Goal: Task Accomplishment & Management: Manage account settings

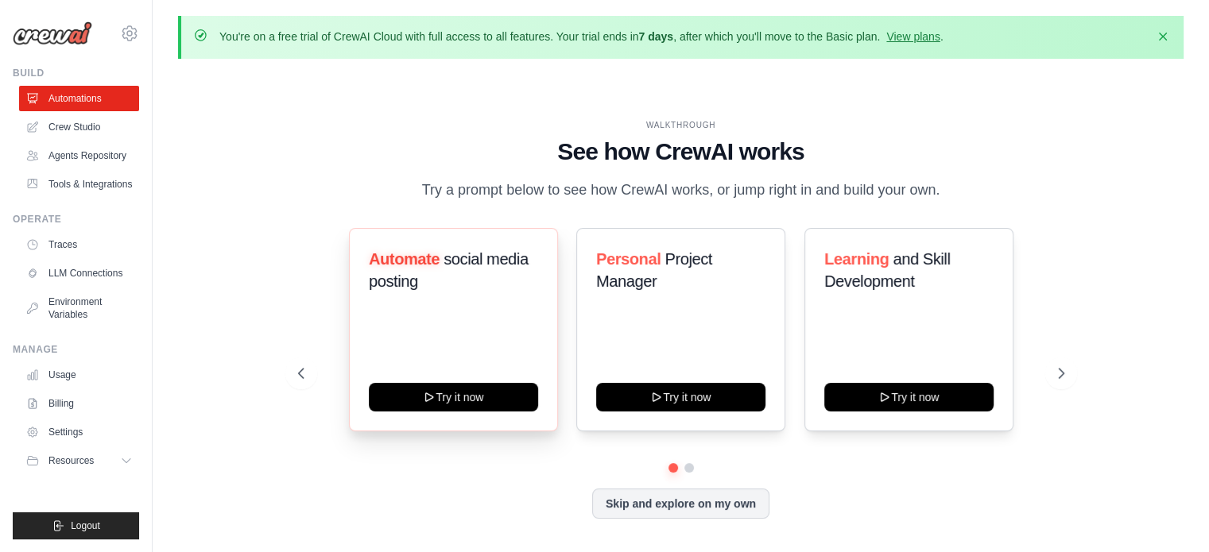
scroll to position [55, 0]
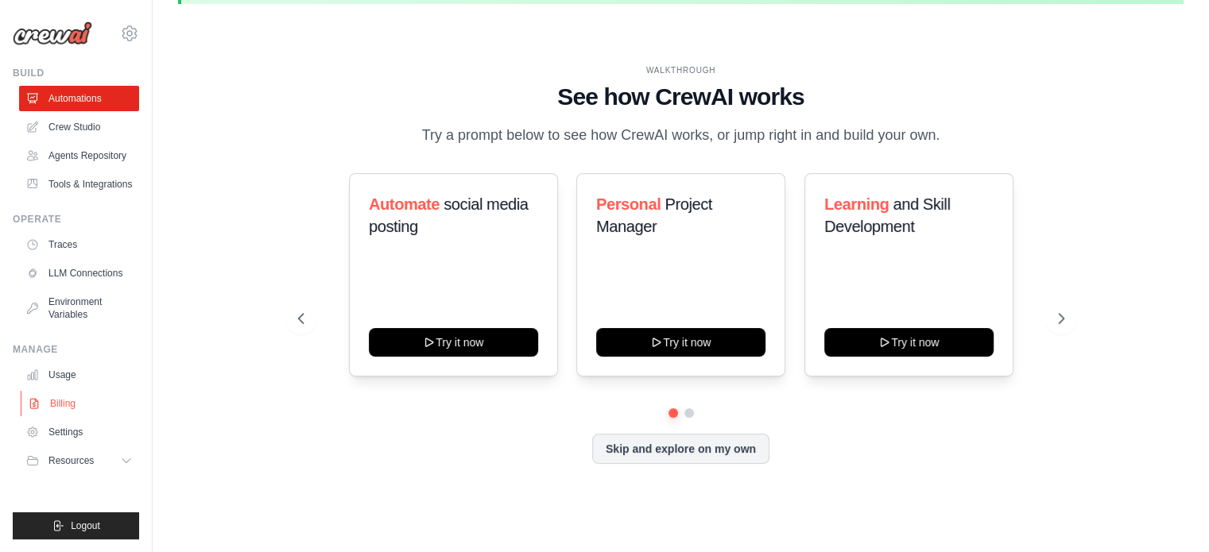
click at [65, 400] on link "Billing" at bounding box center [81, 403] width 120 height 25
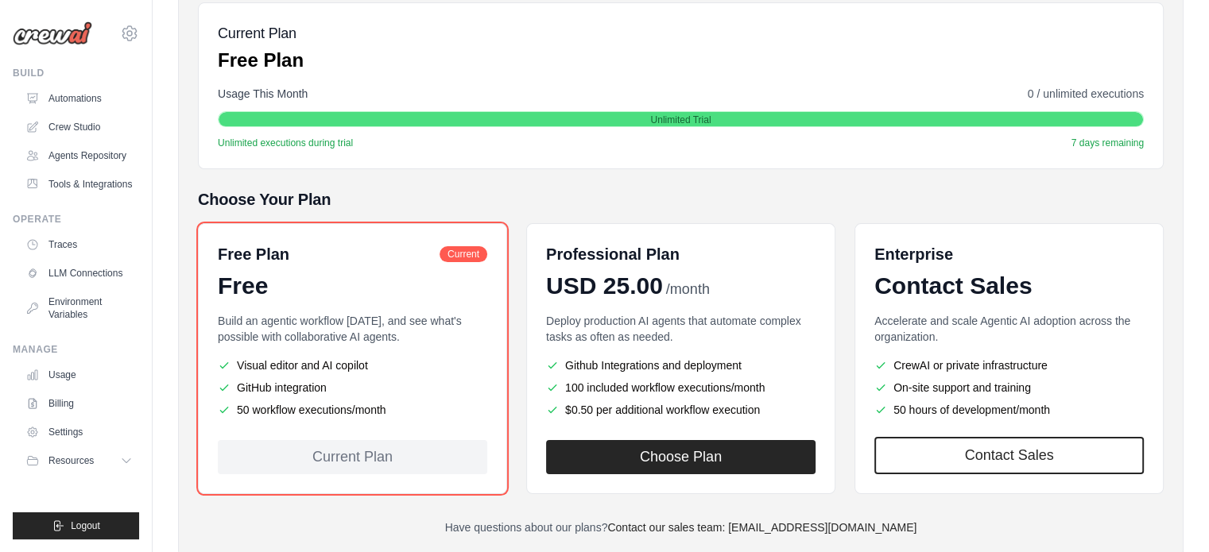
scroll to position [200, 0]
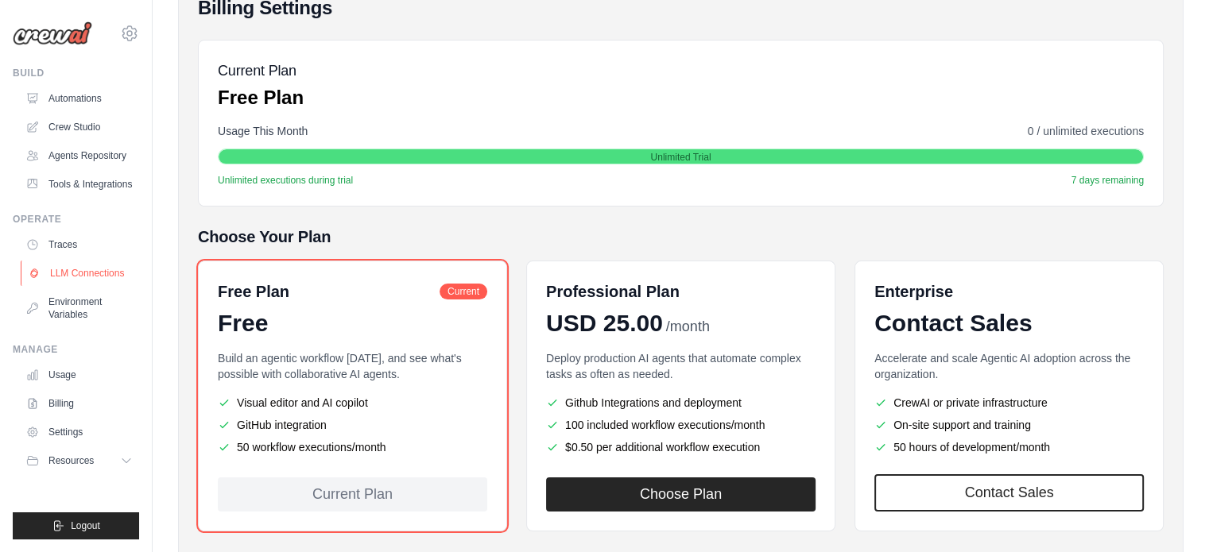
click at [108, 279] on link "LLM Connections" at bounding box center [81, 273] width 120 height 25
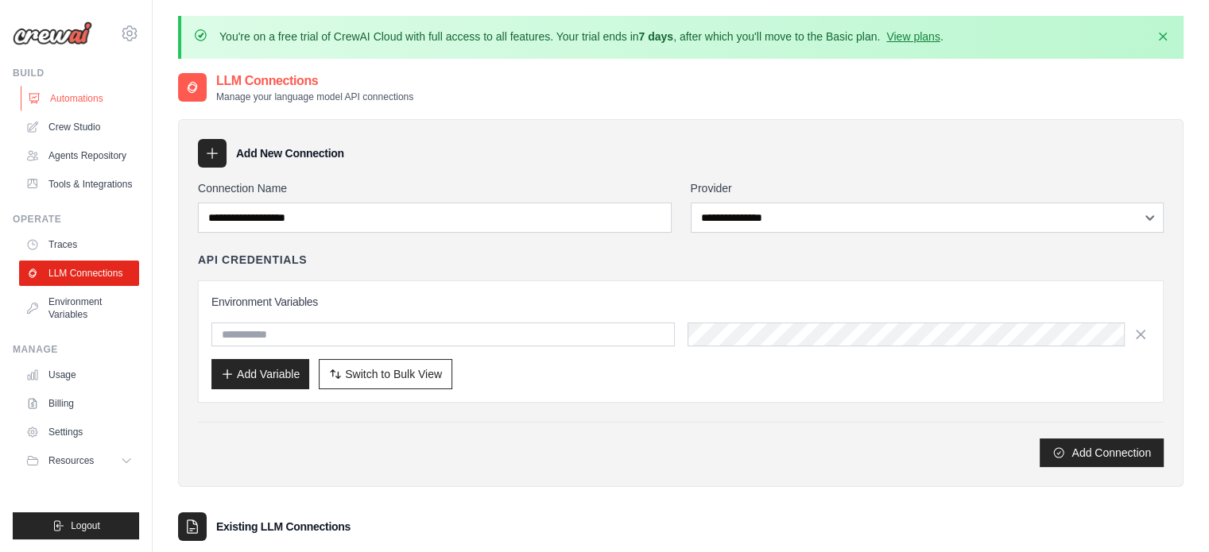
click at [83, 101] on link "Automations" at bounding box center [81, 98] width 120 height 25
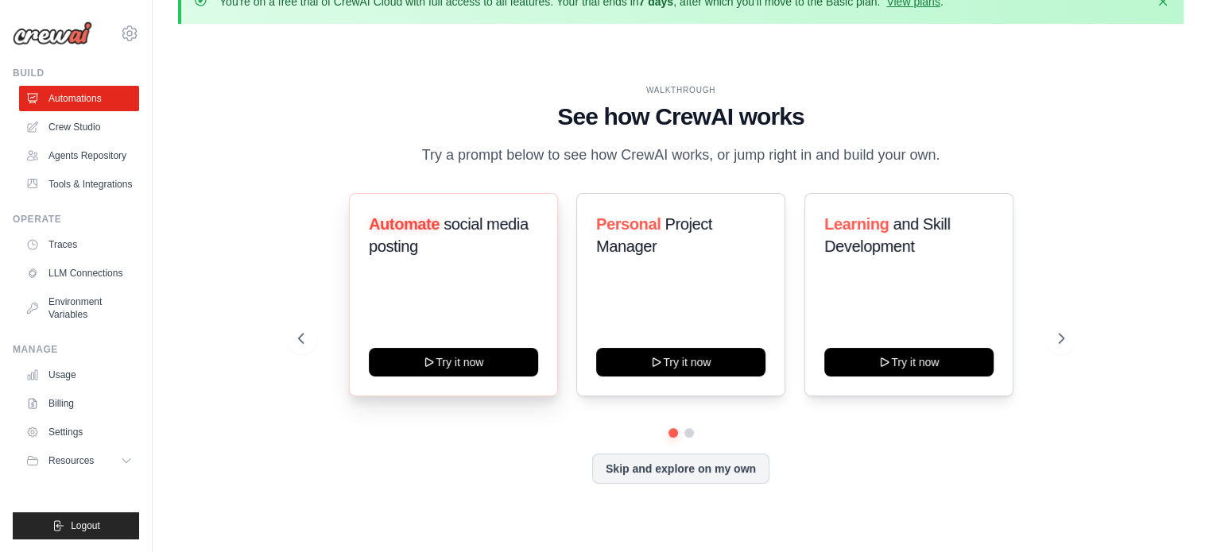
scroll to position [55, 0]
